Goal: Share content: Share content

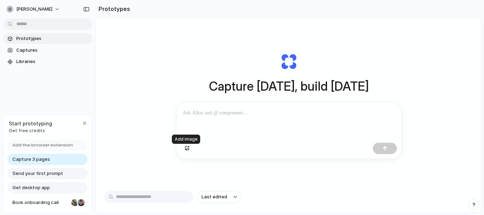
drag, startPoint x: 184, startPoint y: 153, endPoint x: 166, endPoint y: 161, distance: 19.3
click at [184, 150] on div "button" at bounding box center [186, 148] width 5 height 4
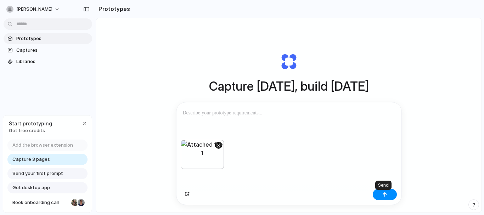
drag, startPoint x: 385, startPoint y: 197, endPoint x: 384, endPoint y: 210, distance: 13.1
click at [385, 197] on div "button" at bounding box center [384, 194] width 5 height 5
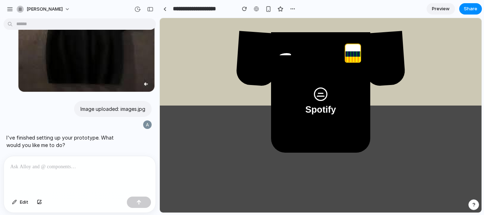
click at [420, 130] on body "Spotify" at bounding box center [320, 115] width 321 height 194
drag, startPoint x: 358, startPoint y: 41, endPoint x: 326, endPoint y: 63, distance: 38.5
click at [326, 63] on main "Spotify" at bounding box center [320, 92] width 99 height 120
click at [462, 6] on button "Share" at bounding box center [470, 8] width 23 height 11
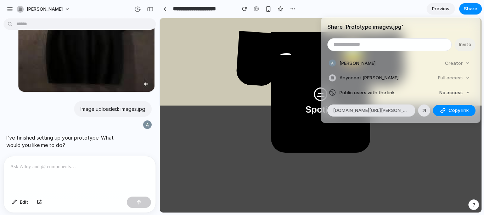
click at [275, 143] on div "Share ' Prototype images.jpg ' Invite [PERSON_NAME] Creator Anyone at [PERSON_N…" at bounding box center [242, 107] width 484 height 215
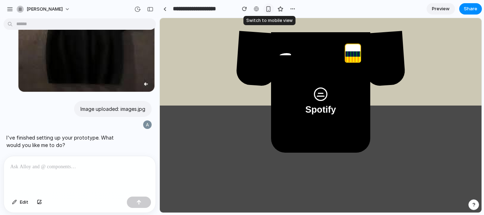
click at [266, 12] on div "button" at bounding box center [268, 9] width 6 height 6
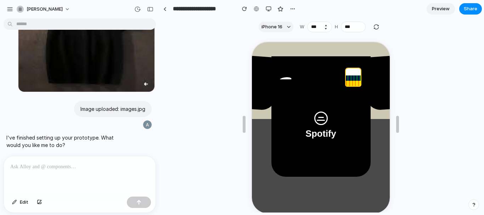
click at [322, 29] on button "Decrement" at bounding box center [325, 29] width 7 height 4
click at [288, 29] on button "Custom" at bounding box center [275, 27] width 35 height 11
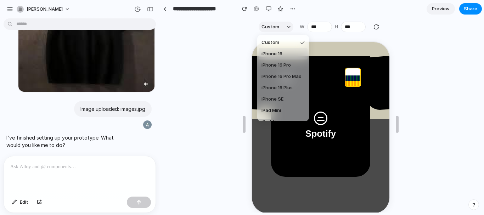
click at [281, 57] on span "iPhone 16" at bounding box center [271, 53] width 21 height 7
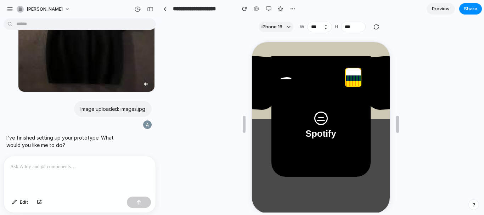
click at [323, 29] on button "Decrement" at bounding box center [325, 29] width 7 height 4
click at [324, 30] on button "Decrement" at bounding box center [325, 29] width 7 height 4
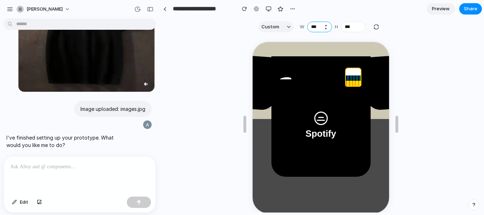
click at [322, 23] on input "***" at bounding box center [319, 27] width 25 height 11
click at [323, 25] on button "Increment" at bounding box center [325, 25] width 7 height 4
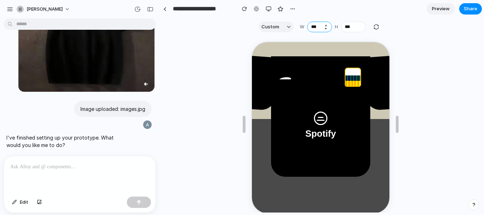
click at [323, 25] on button "Increment" at bounding box center [325, 25] width 7 height 4
click at [323, 24] on button "Increment" at bounding box center [325, 25] width 7 height 4
type input "***"
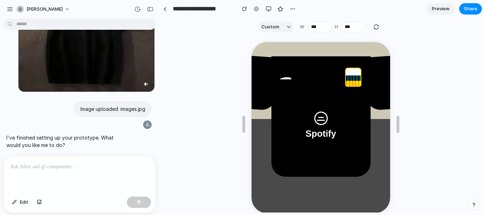
scroll to position [0, 18]
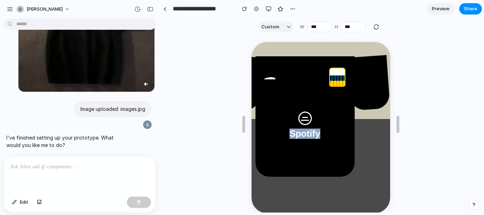
drag, startPoint x: 339, startPoint y: 124, endPoint x: 400, endPoint y: 27, distance: 115.2
click at [373, 41] on html "Spotify" at bounding box center [303, 126] width 138 height 171
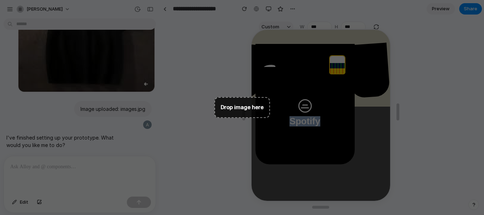
scroll to position [13, 0]
click at [168, 92] on div at bounding box center [320, 111] width 321 height 177
